Goal: Task Accomplishment & Management: Manage account settings

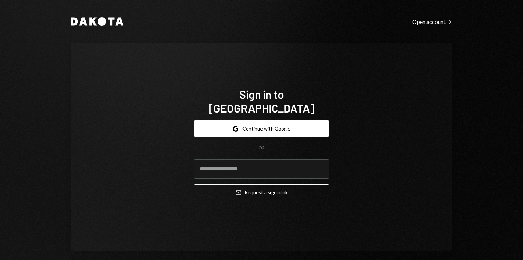
click at [447, 119] on div "Sign in to [GEOGRAPHIC_DATA] Google Continue with Google OR Email Request a sig…" at bounding box center [262, 147] width 382 height 208
